Goal: Task Accomplishment & Management: Manage account settings

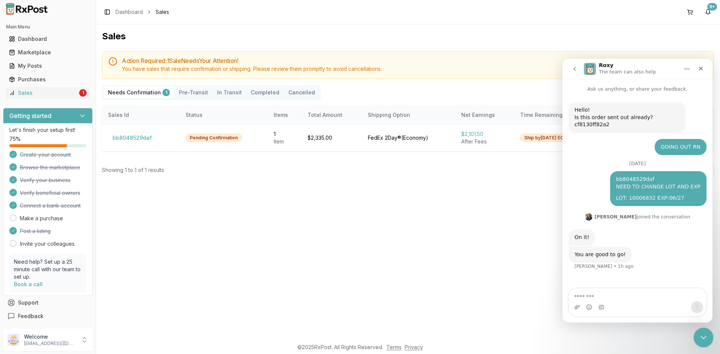
click at [697, 338] on div "Close Intercom Messenger" at bounding box center [702, 337] width 18 height 18
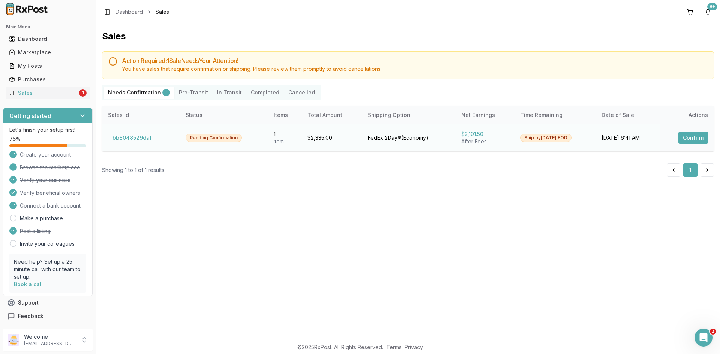
click at [685, 135] on button "Confirm" at bounding box center [693, 138] width 30 height 12
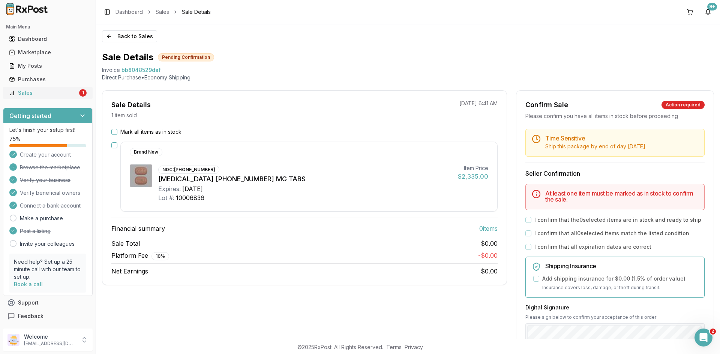
click at [63, 93] on div "Sales" at bounding box center [43, 92] width 69 height 7
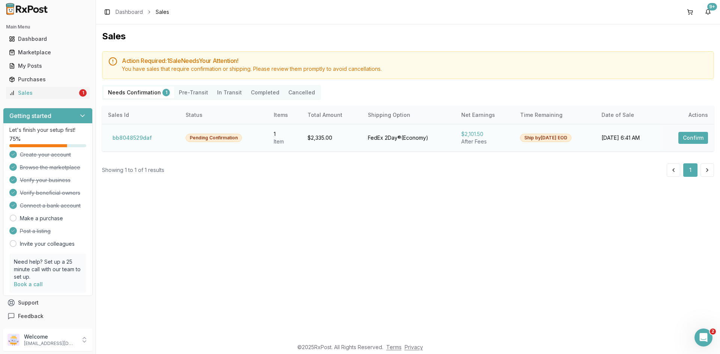
click at [684, 137] on button "Confirm" at bounding box center [693, 138] width 30 height 12
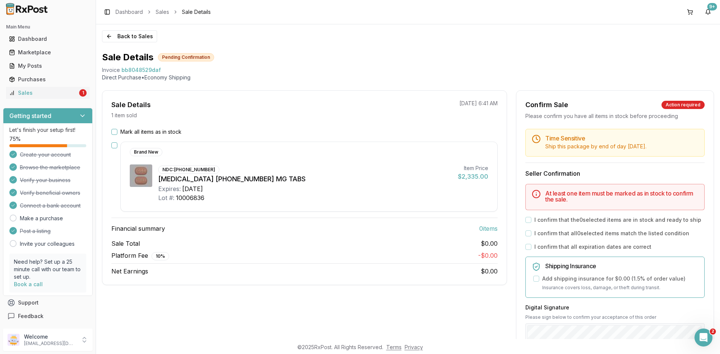
click at [118, 131] on div "Mark all items as in stock" at bounding box center [304, 131] width 386 height 7
click at [116, 131] on button "Mark all items as in stock" at bounding box center [114, 132] width 6 height 6
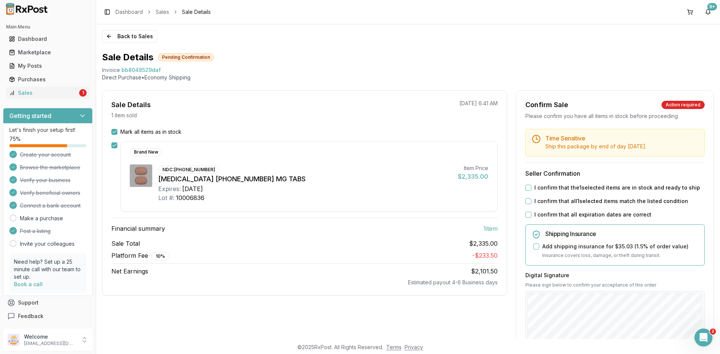
click at [527, 186] on button "I confirm that the 1 selected items are in stock and ready to ship" at bounding box center [528, 188] width 6 height 6
click at [527, 200] on button "I confirm that all 1 selected items match the listed condition" at bounding box center [528, 201] width 6 height 6
click at [527, 215] on button "I confirm that all expiration dates are correct" at bounding box center [528, 215] width 6 height 6
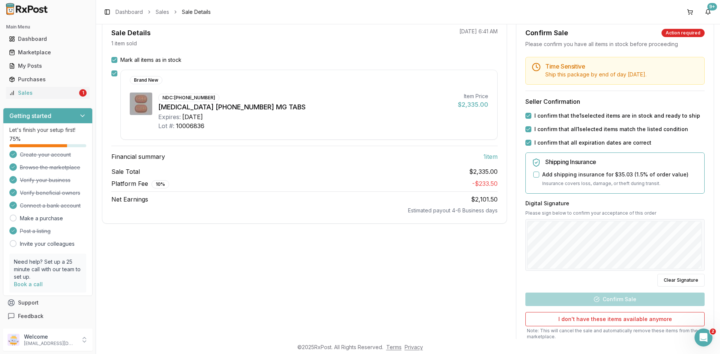
scroll to position [75, 0]
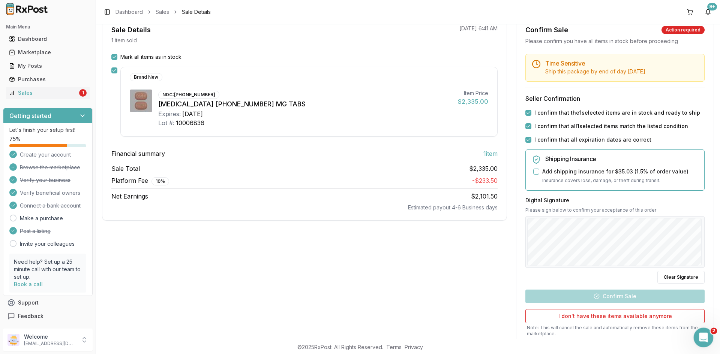
click at [697, 331] on div "Open Intercom Messenger" at bounding box center [702, 336] width 25 height 25
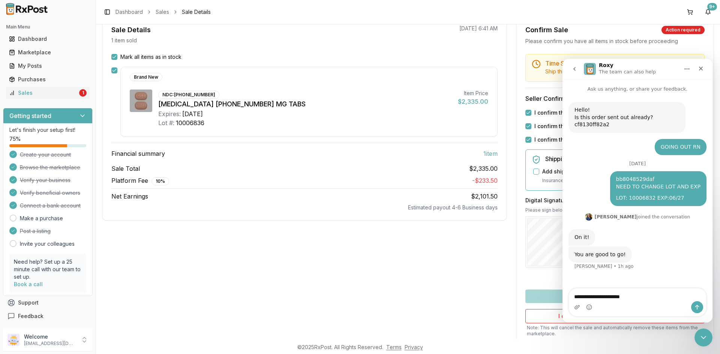
type textarea "**********"
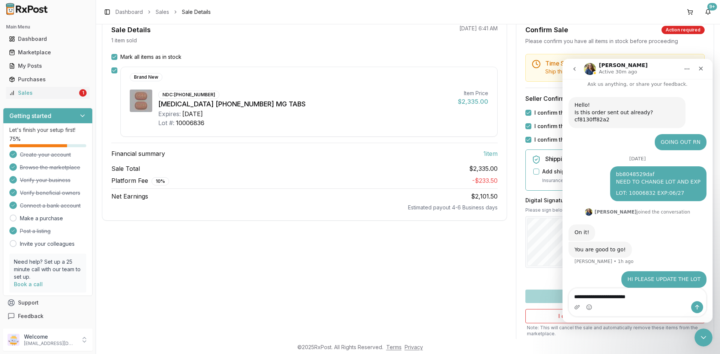
type textarea "**********"
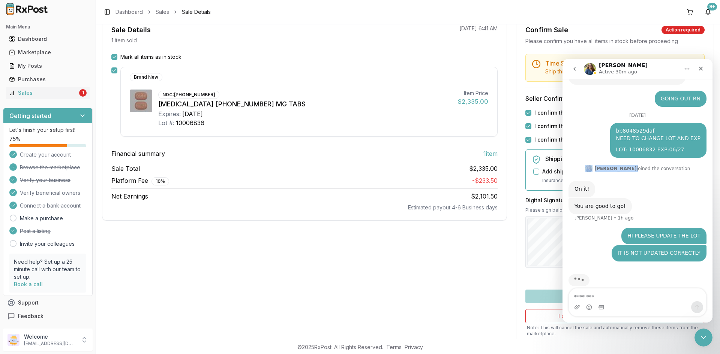
scroll to position [51, 0]
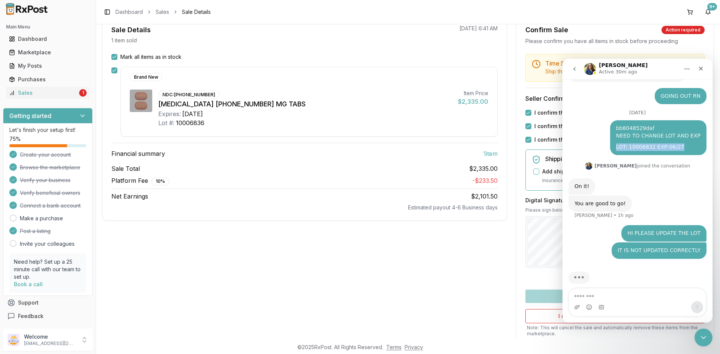
drag, startPoint x: 679, startPoint y: 168, endPoint x: 621, endPoint y: 140, distance: 64.5
click at [621, 144] on div "LOT: 10006832 EXP:06/27" at bounding box center [658, 147] width 84 height 7
copy div "LOT: 10006832 EXP:06/27"
click at [616, 304] on div "Intercom messenger" at bounding box center [637, 307] width 137 height 12
click at [617, 300] on textarea "Message…" at bounding box center [637, 295] width 137 height 13
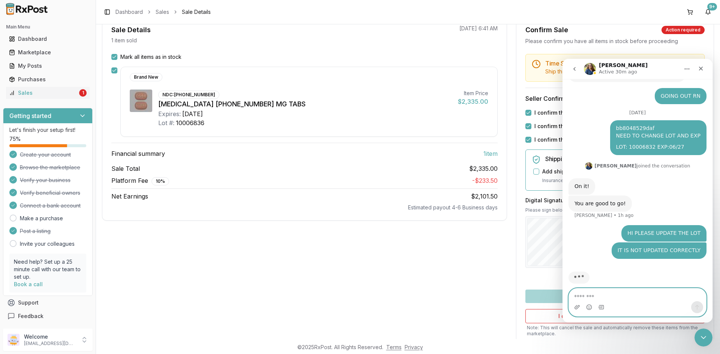
paste textarea "**********"
type textarea "**********"
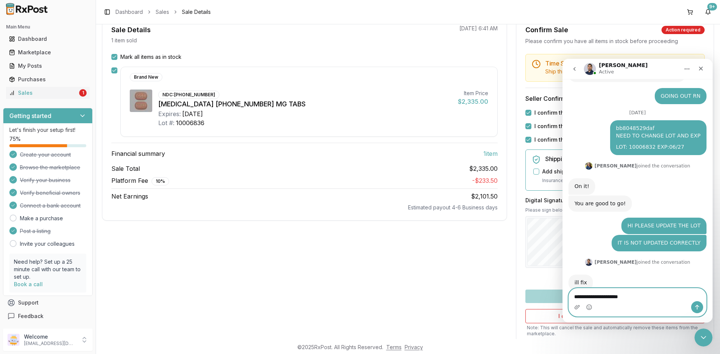
scroll to position [62, 0]
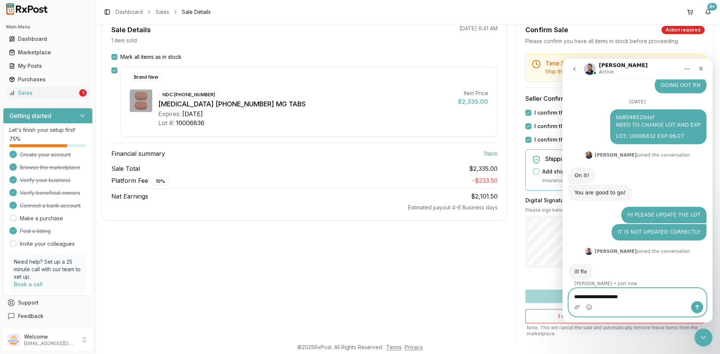
drag, startPoint x: 643, startPoint y: 298, endPoint x: 492, endPoint y: 281, distance: 151.6
click at [562, 281] on html "**********" at bounding box center [637, 191] width 150 height 264
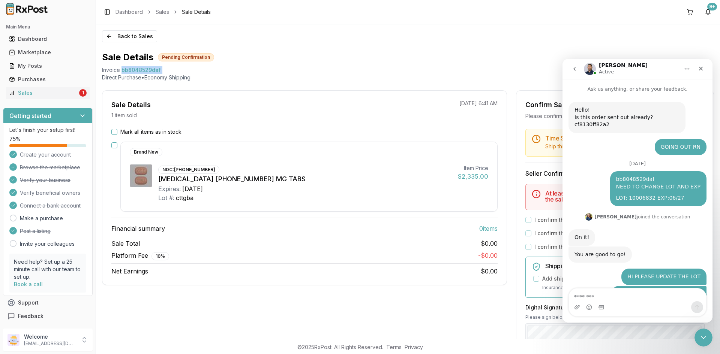
scroll to position [79, 0]
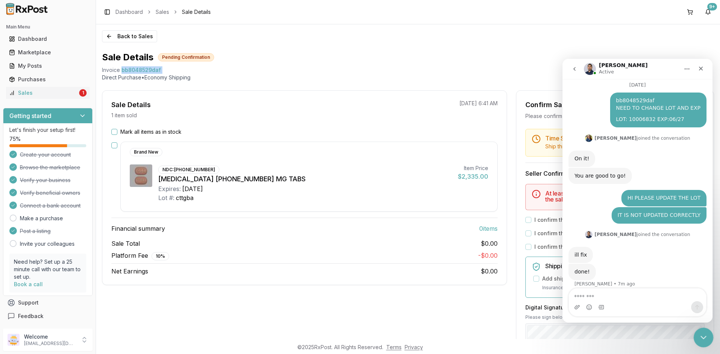
click at [705, 332] on icon "Close Intercom Messenger" at bounding box center [701, 336] width 9 height 9
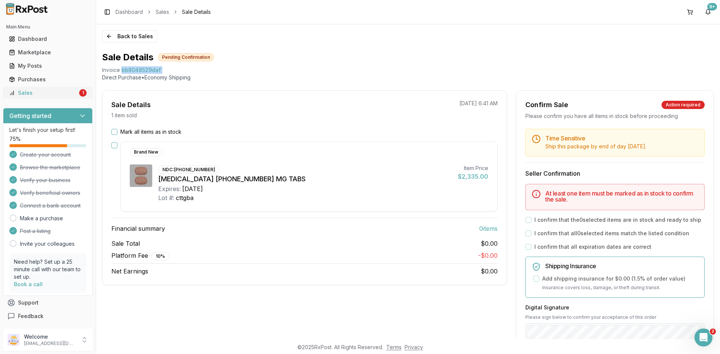
click at [56, 90] on div "Sales" at bounding box center [43, 92] width 69 height 7
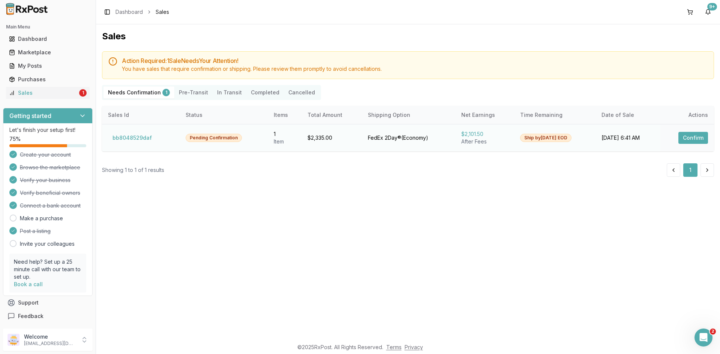
click at [695, 138] on button "Confirm" at bounding box center [693, 138] width 30 height 12
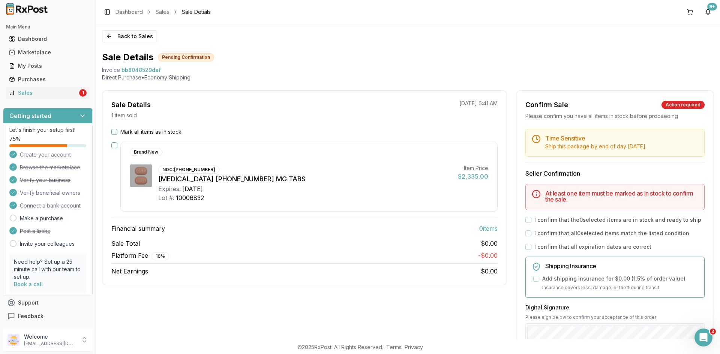
click at [117, 131] on button "Mark all items as in stock" at bounding box center [114, 132] width 6 height 6
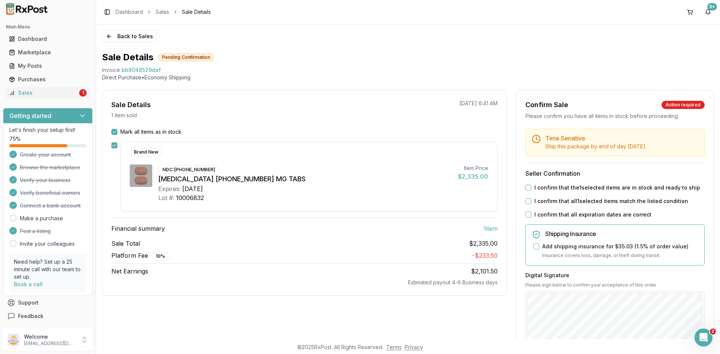
click at [524, 192] on div "Time Sensitive Ship this package by end of day Thursday, October 16th . Seller …" at bounding box center [614, 287] width 197 height 317
click at [525, 191] on div "Time Sensitive Ship this package by end of day Thursday, October 16th . Seller …" at bounding box center [614, 287] width 197 height 317
click at [525, 191] on div "I confirm that the 1 selected items are in stock and ready to ship" at bounding box center [614, 187] width 179 height 7
click at [527, 190] on button "I confirm that the 1 selected items are in stock and ready to ship" at bounding box center [528, 188] width 6 height 6
click at [529, 200] on div "I confirm that all 1 selected items match the listed condition" at bounding box center [614, 201] width 179 height 7
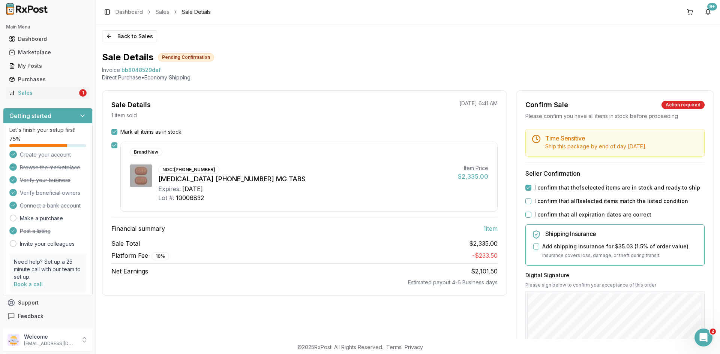
click at [526, 204] on div "I confirm that all 1 selected items match the listed condition" at bounding box center [614, 201] width 179 height 7
click at [526, 203] on button "I confirm that all 1 selected items match the listed condition" at bounding box center [528, 201] width 6 height 6
click at [527, 212] on button "I confirm that all expiration dates are correct" at bounding box center [528, 215] width 6 height 6
click at [655, 290] on div "Digital Signature Please sign below to confirm your acceptance of this order Cl…" at bounding box center [614, 315] width 179 height 87
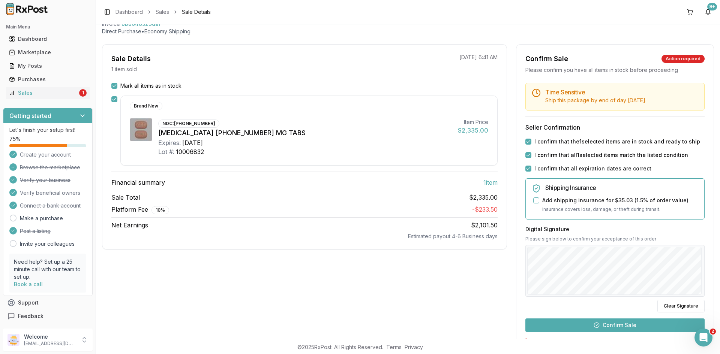
scroll to position [128, 0]
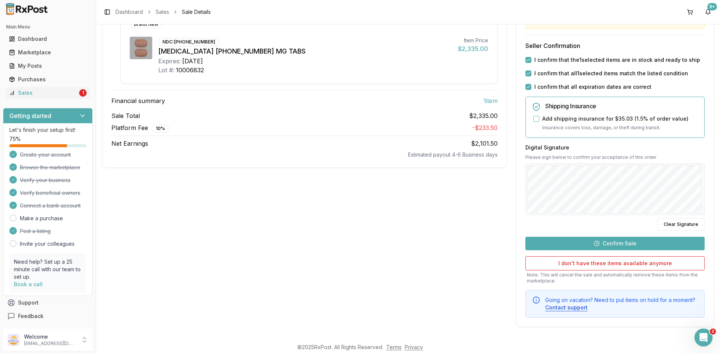
click at [627, 243] on button "Confirm Sale" at bounding box center [614, 243] width 179 height 13
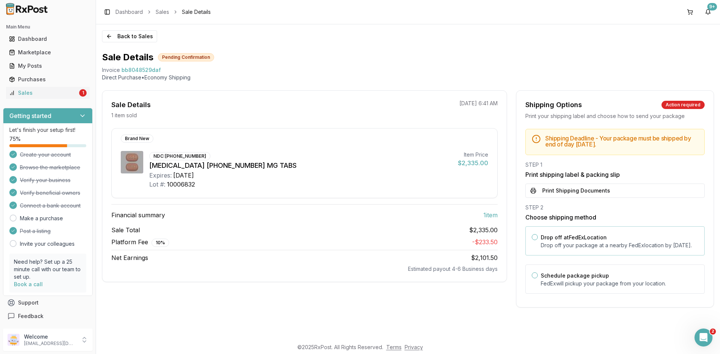
scroll to position [0, 0]
click at [606, 194] on button "Print Shipping Documents" at bounding box center [614, 191] width 179 height 14
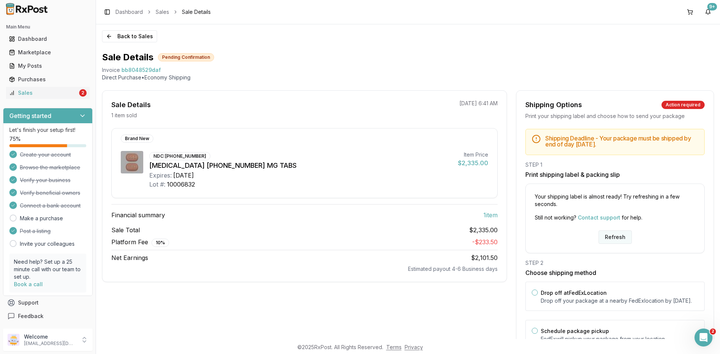
click at [620, 236] on button "Refresh" at bounding box center [614, 236] width 33 height 13
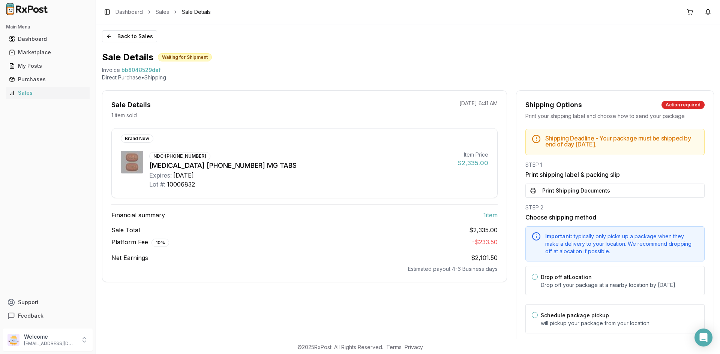
drag, startPoint x: 0, startPoint y: 0, endPoint x: 606, endPoint y: 190, distance: 635.2
click at [606, 190] on button "Print Shipping Documents" at bounding box center [614, 191] width 179 height 14
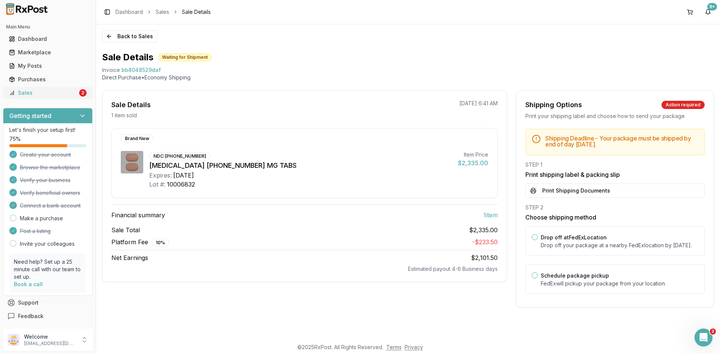
click at [72, 91] on div "Sales" at bounding box center [43, 92] width 69 height 7
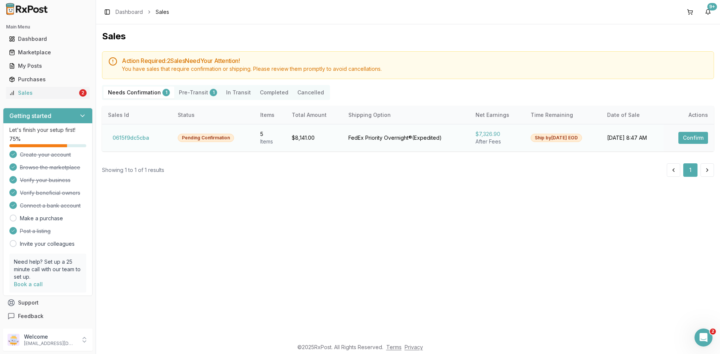
click at [681, 133] on button "Confirm" at bounding box center [693, 138] width 30 height 12
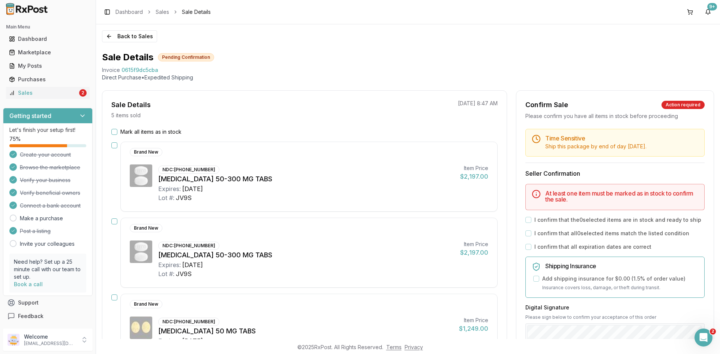
click at [144, 69] on span "0615f9dc5cba" at bounding box center [139, 69] width 37 height 7
copy span "0615f9dc5cba"
click at [112, 132] on button "Mark all items as in stock" at bounding box center [114, 132] width 6 height 6
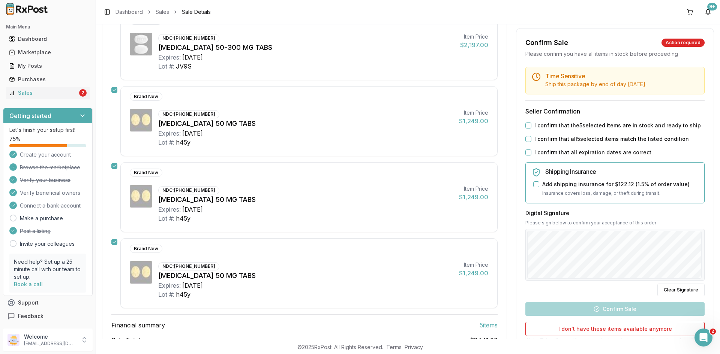
scroll to position [273, 0]
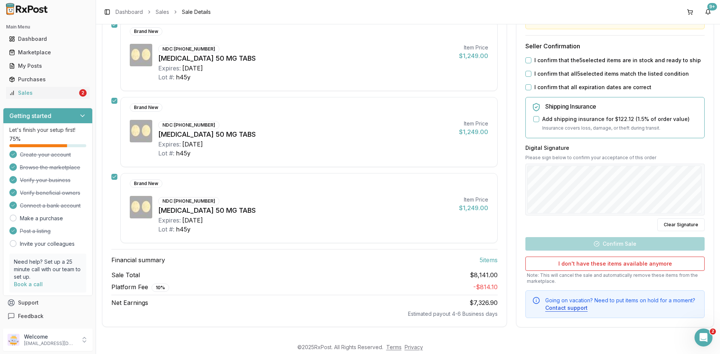
click at [527, 60] on button "I confirm that the 5 selected items are in stock and ready to ship" at bounding box center [528, 60] width 6 height 6
click at [525, 69] on div "Time Sensitive Ship this package by end of day Monday, October 13th . Seller Co…" at bounding box center [614, 159] width 197 height 317
click at [527, 69] on div "Time Sensitive Ship this package by end of day Monday, October 13th . Seller Co…" at bounding box center [614, 159] width 197 height 317
click at [527, 73] on button "I confirm that all 5 selected items match the listed condition" at bounding box center [528, 74] width 6 height 6
click at [528, 87] on button "I confirm that all expiration dates are correct" at bounding box center [528, 87] width 6 height 6
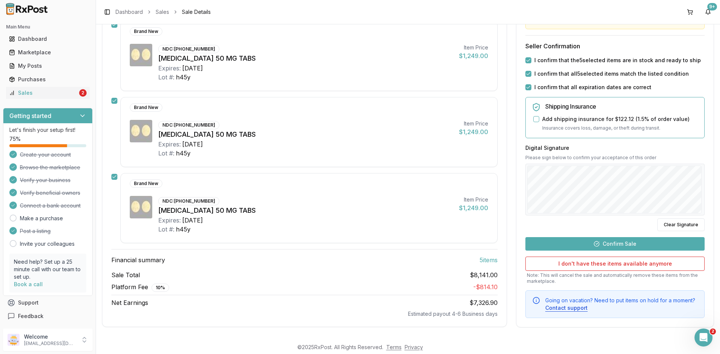
click at [583, 242] on button "Confirm Sale" at bounding box center [614, 243] width 179 height 13
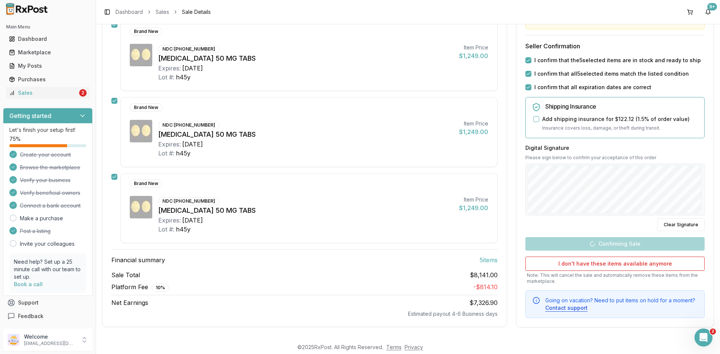
scroll to position [259, 0]
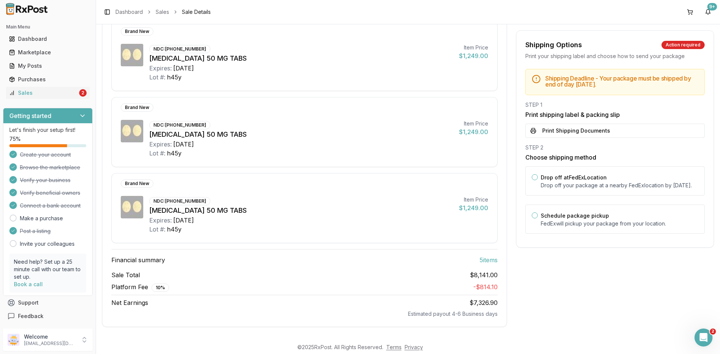
click at [600, 133] on button "Print Shipping Documents" at bounding box center [614, 131] width 179 height 14
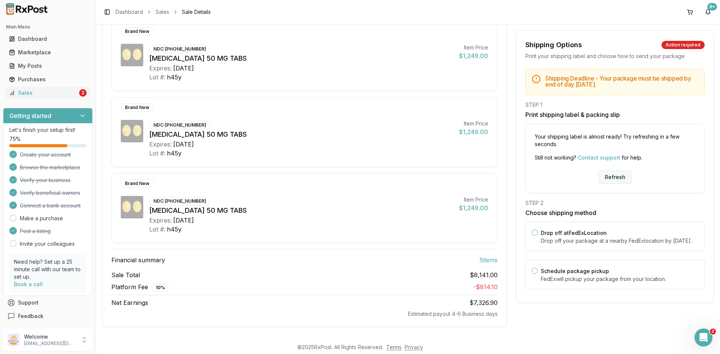
click at [602, 176] on button "Refresh" at bounding box center [614, 177] width 33 height 13
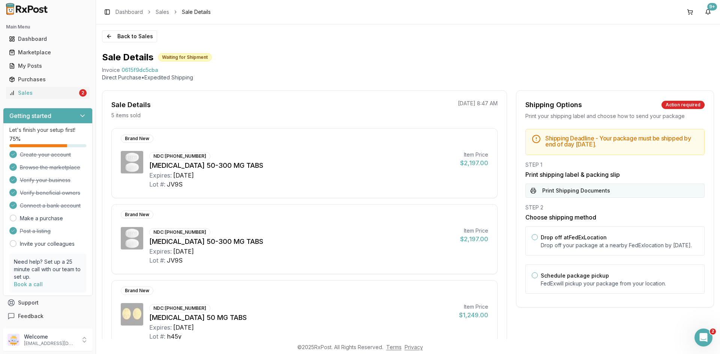
click at [578, 189] on button "Print Shipping Documents" at bounding box center [614, 191] width 179 height 14
click at [47, 94] on div "Sales" at bounding box center [43, 92] width 69 height 7
